Goal: Information Seeking & Learning: Learn about a topic

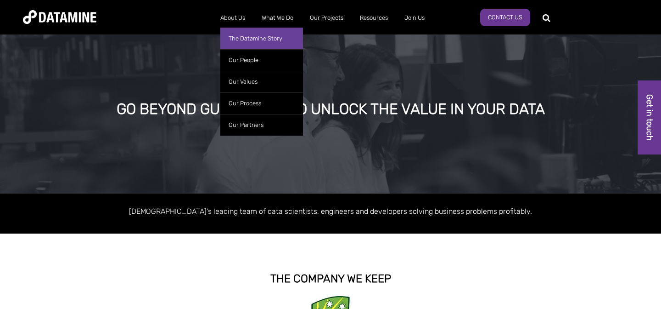
click at [242, 41] on link "The Datamine Story" at bounding box center [261, 39] width 83 height 22
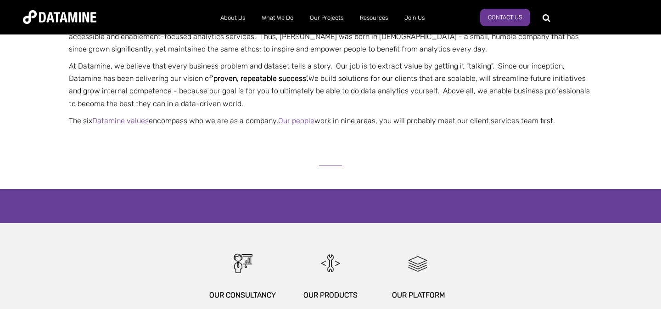
scroll to position [582, 0]
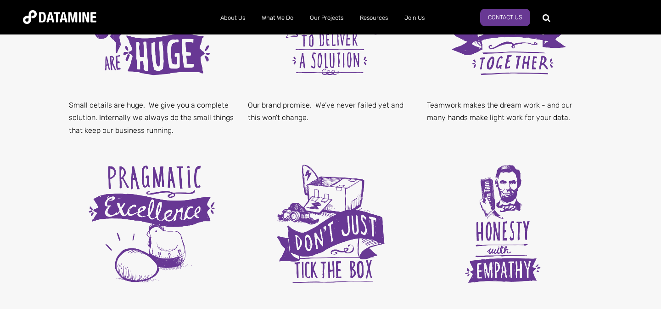
scroll to position [425, 0]
